Goal: Information Seeking & Learning: Find specific fact

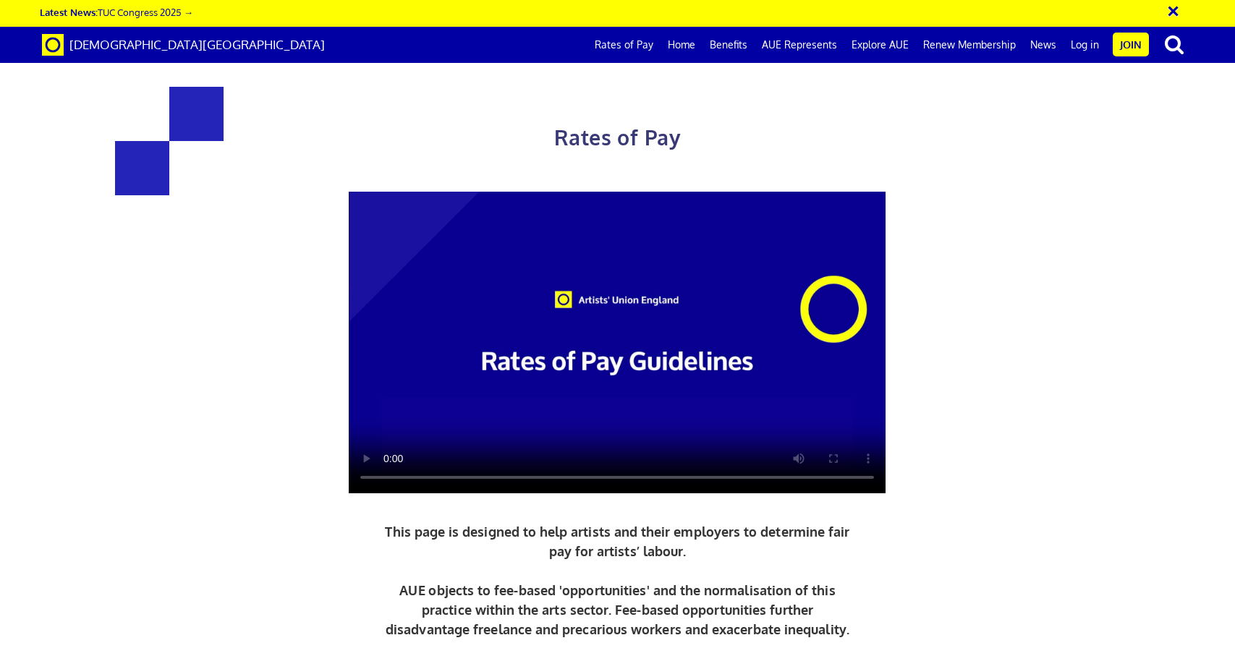
click at [385, 467] on video at bounding box center [617, 343] width 537 height 302
click at [388, 467] on video at bounding box center [617, 343] width 537 height 302
click at [389, 323] on video at bounding box center [617, 343] width 537 height 302
click at [577, 669] on link "Download PDF Guide to Rates of Pay" at bounding box center [617, 677] width 216 height 14
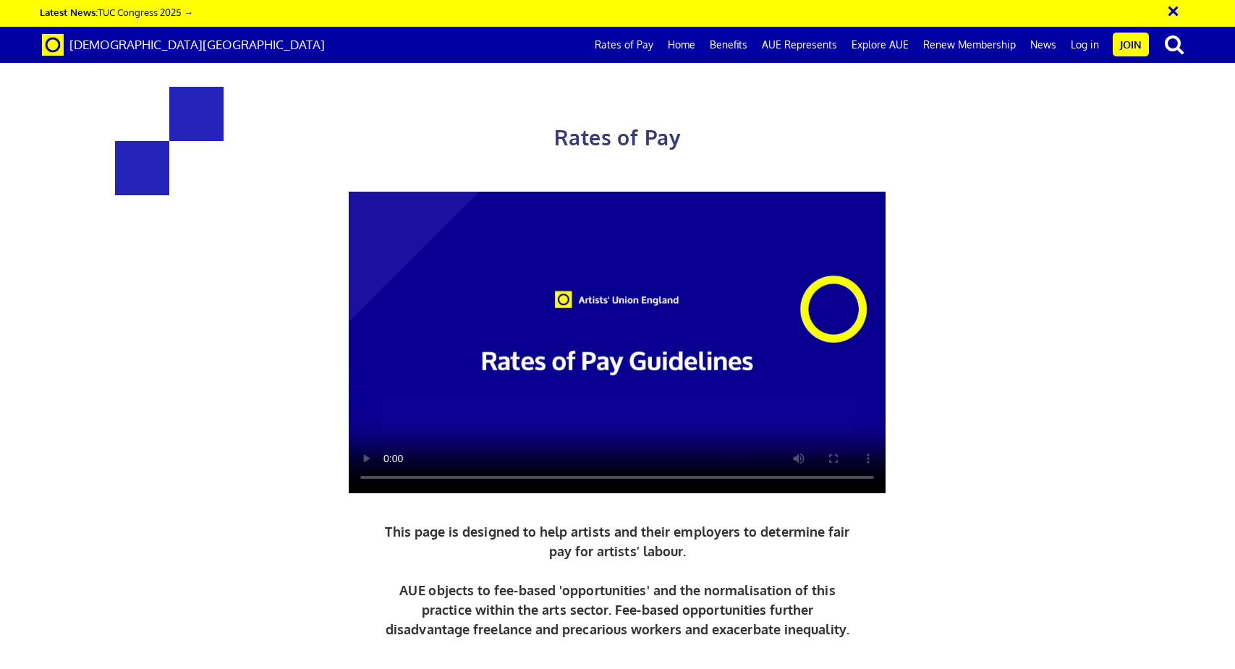
scroll to position [0, 16]
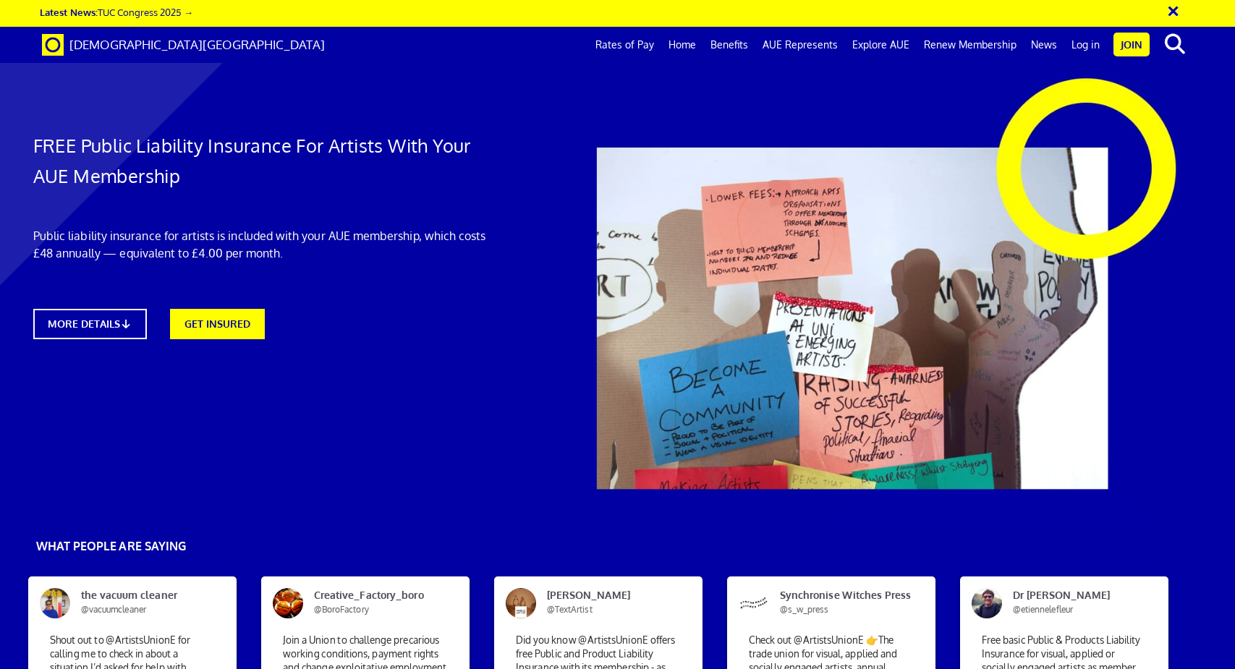
scroll to position [0, 9]
click at [120, 318] on link "MORE DETAILS" at bounding box center [89, 324] width 125 height 33
drag, startPoint x: 889, startPoint y: 263, endPoint x: 639, endPoint y: 199, distance: 257.6
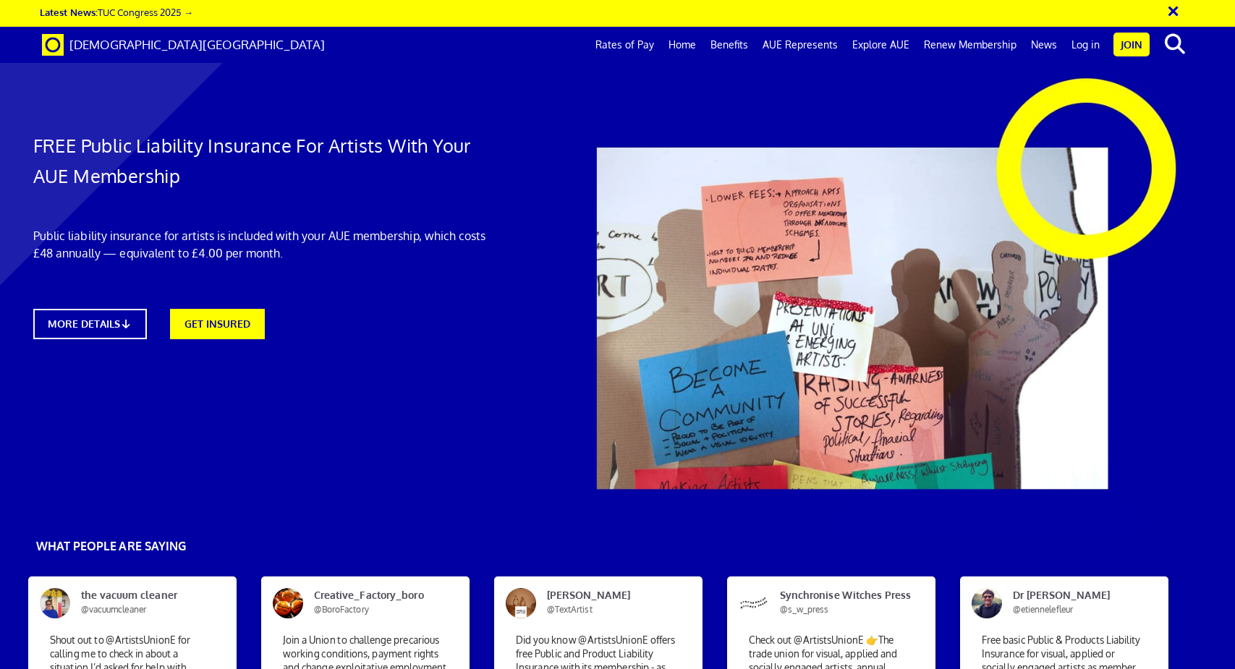
drag, startPoint x: 952, startPoint y: 141, endPoint x: 660, endPoint y: 157, distance: 292.8
copy p "£5m Public & Products Liability insurance"
click at [611, 44] on link "Rates of Pay" at bounding box center [624, 45] width 73 height 36
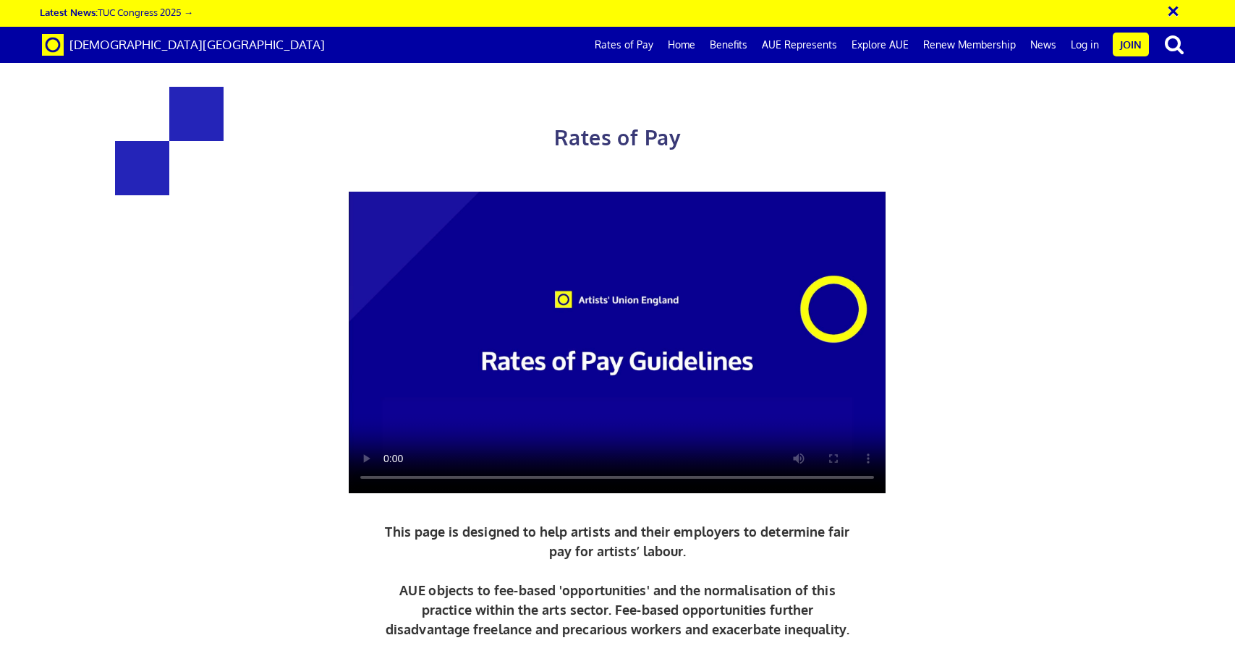
scroll to position [646, 0]
drag, startPoint x: 395, startPoint y: 357, endPoint x: 302, endPoint y: 355, distance: 92.6
copy h3 "£352.01"
drag, startPoint x: 883, startPoint y: 357, endPoint x: 724, endPoint y: 349, distance: 158.7
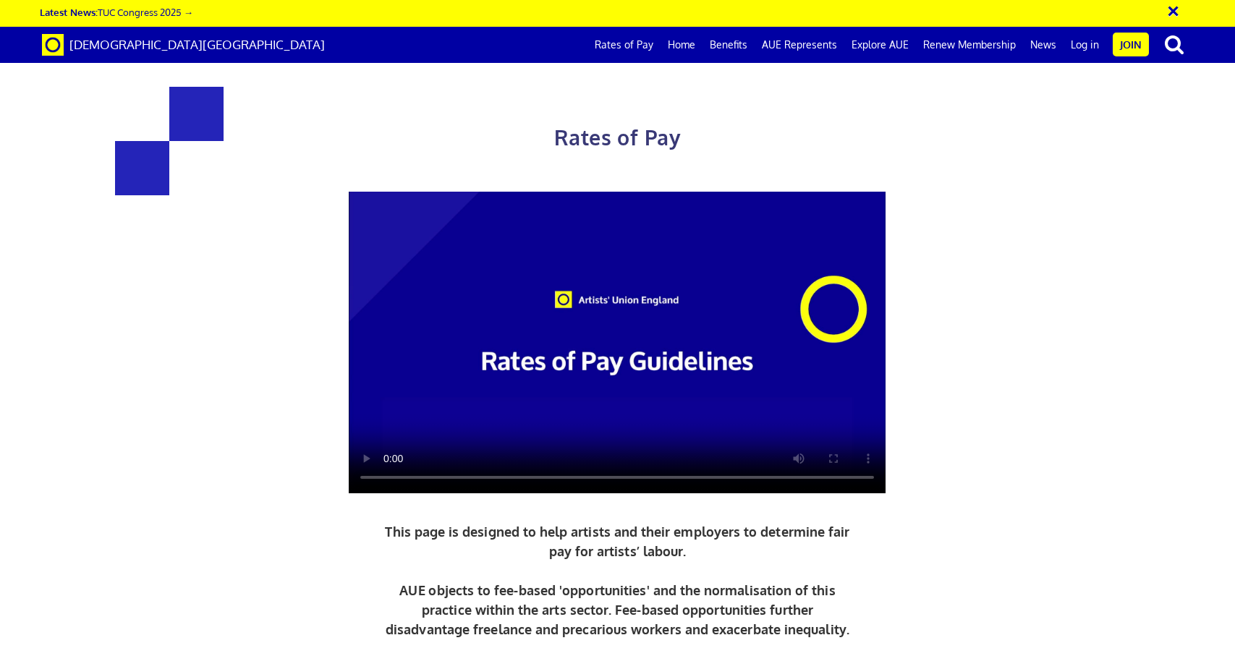
drag, startPoint x: 394, startPoint y: 397, endPoint x: 303, endPoint y: 394, distance: 91.2
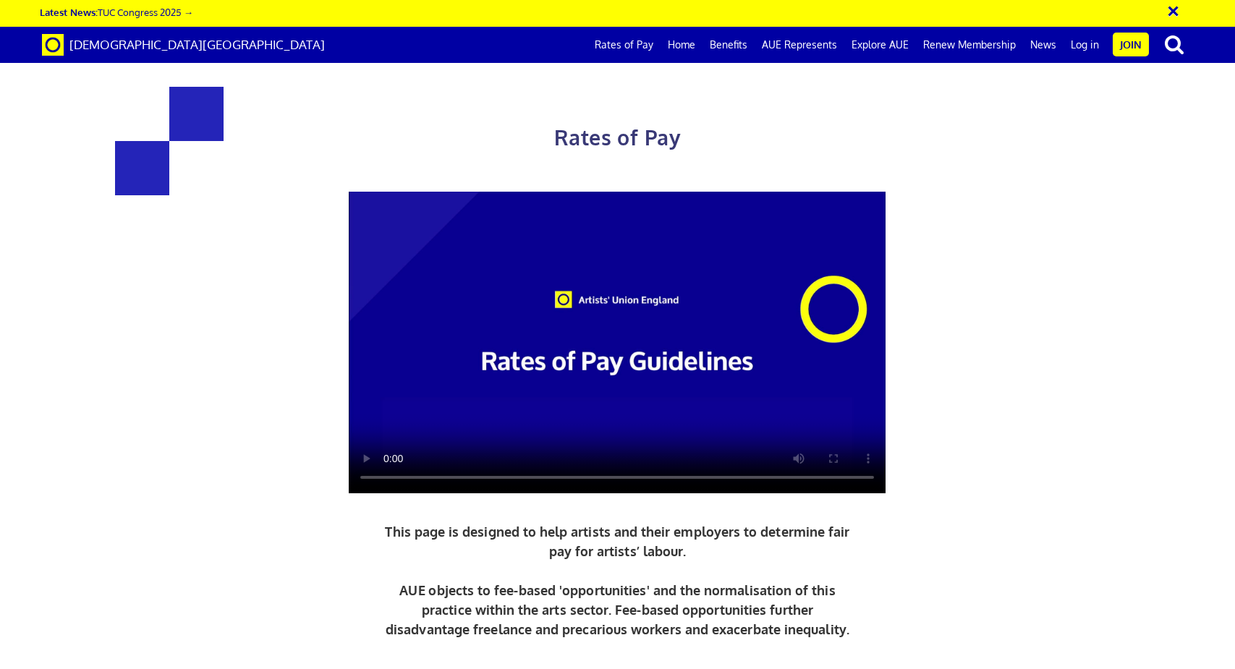
copy h3 "£352.01"
drag, startPoint x: 879, startPoint y: 404, endPoint x: 719, endPoint y: 399, distance: 160.0
drag, startPoint x: 881, startPoint y: 401, endPoint x: 708, endPoint y: 401, distance: 172.9
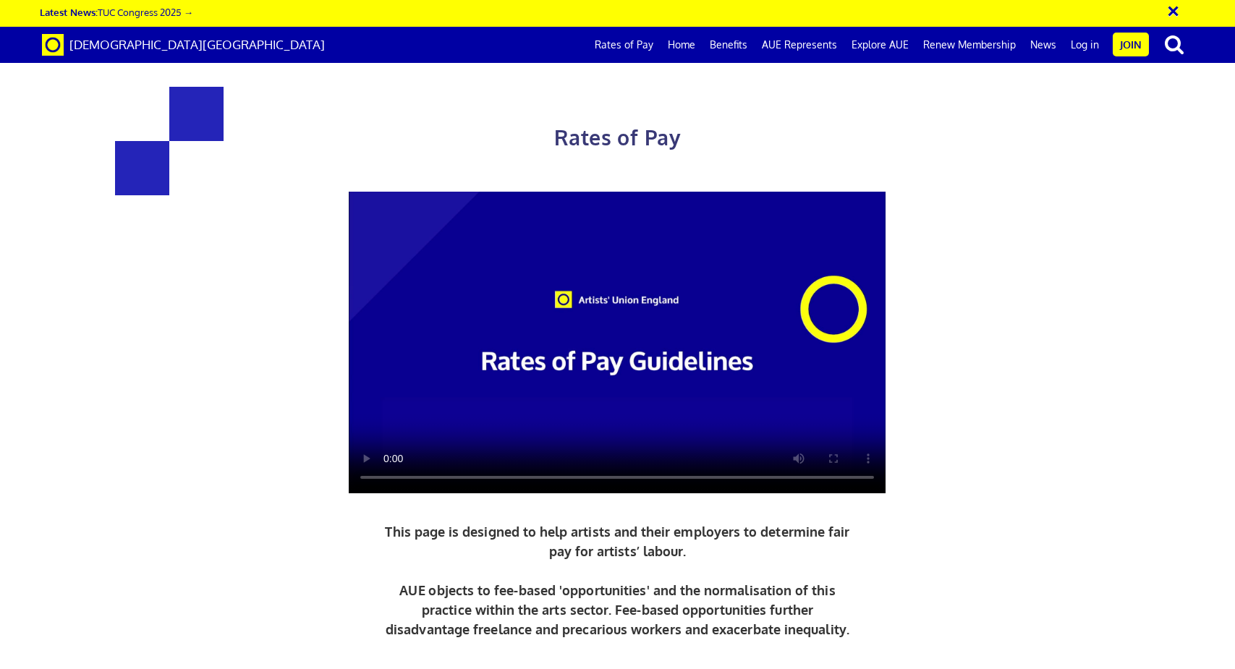
drag, startPoint x: 708, startPoint y: 401, endPoint x: 720, endPoint y: 389, distance: 16.4
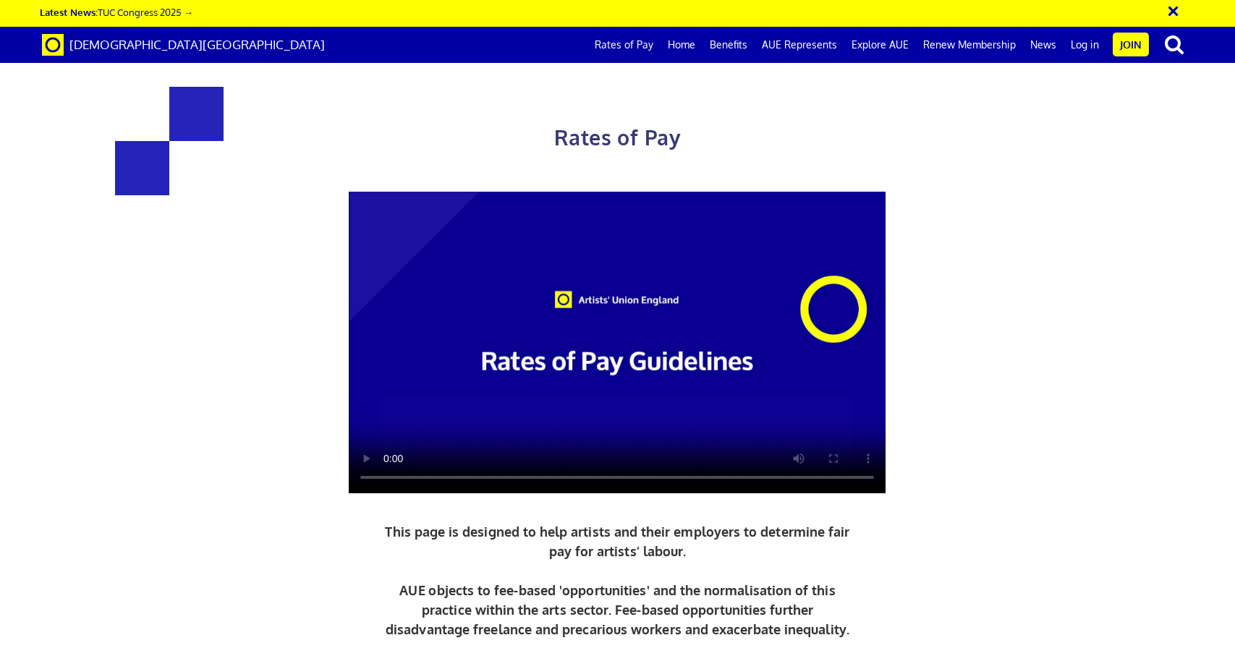
drag, startPoint x: 881, startPoint y: 283, endPoint x: 710, endPoint y: 277, distance: 170.9
copy h3 "£387.21 a day"
drag, startPoint x: 878, startPoint y: 276, endPoint x: 712, endPoint y: 274, distance: 166.4
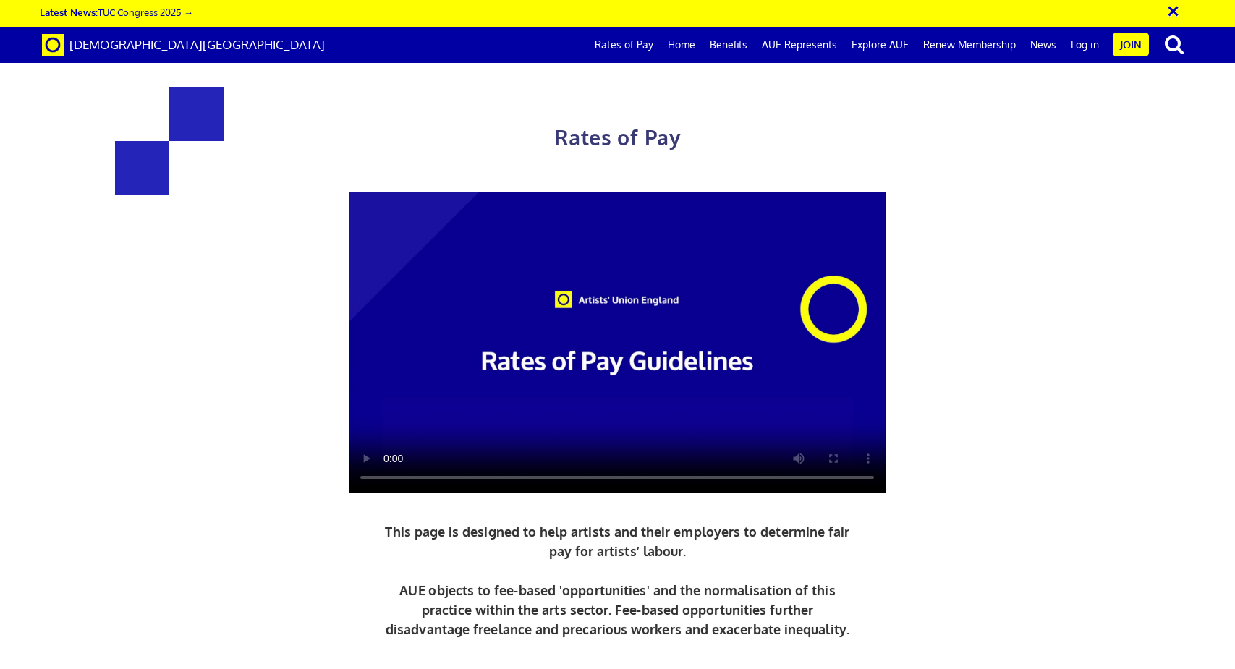
copy h3 "£387.21 a day"
